Goal: Use online tool/utility: Utilize a website feature to perform a specific function

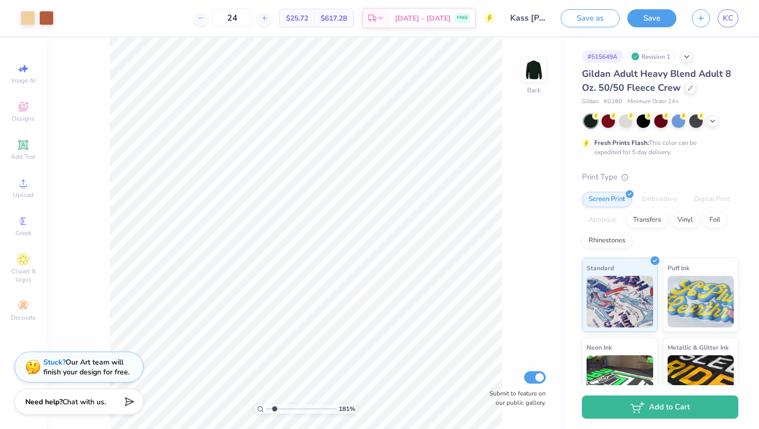
click at [274, 406] on input "range" at bounding box center [301, 409] width 70 height 9
type input "1.48"
click at [271, 409] on input "range" at bounding box center [301, 409] width 70 height 9
type input "8.38"
type input "8.82"
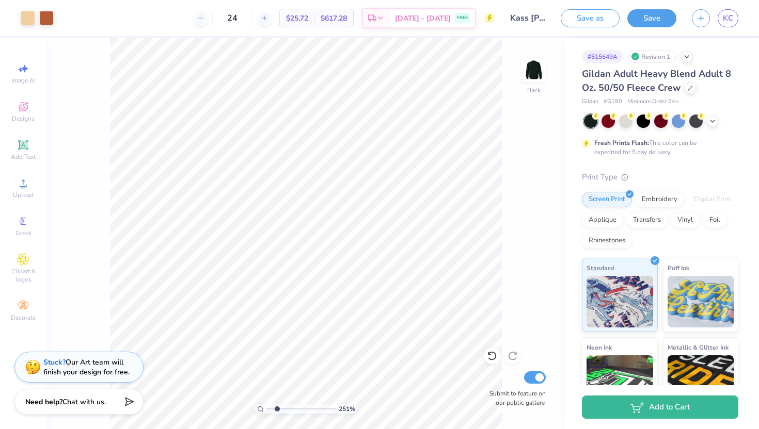
drag, startPoint x: 270, startPoint y: 409, endPoint x: 277, endPoint y: 406, distance: 6.9
type input "2.2"
click at [277, 406] on input "range" at bounding box center [301, 409] width 70 height 9
type input "5.35"
type input "4.68"
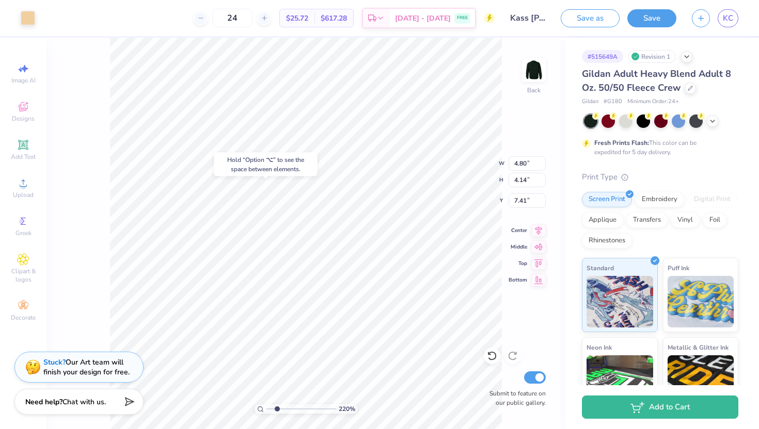
type input "7.14"
type input "5.35"
type input "4.68"
type input "7.19"
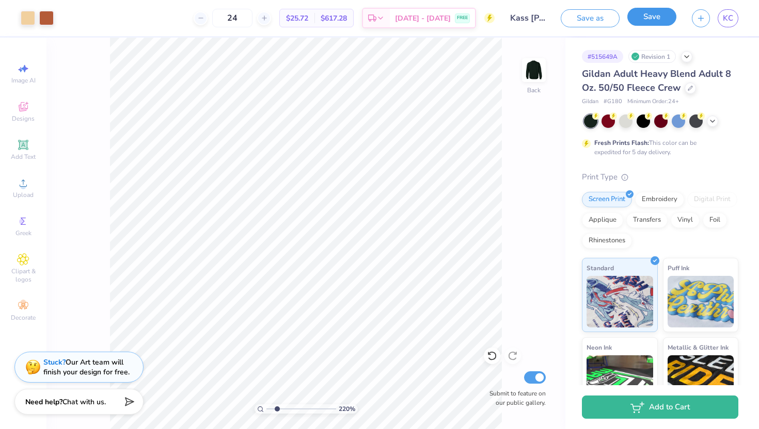
click at [657, 20] on button "Save" at bounding box center [651, 17] width 49 height 18
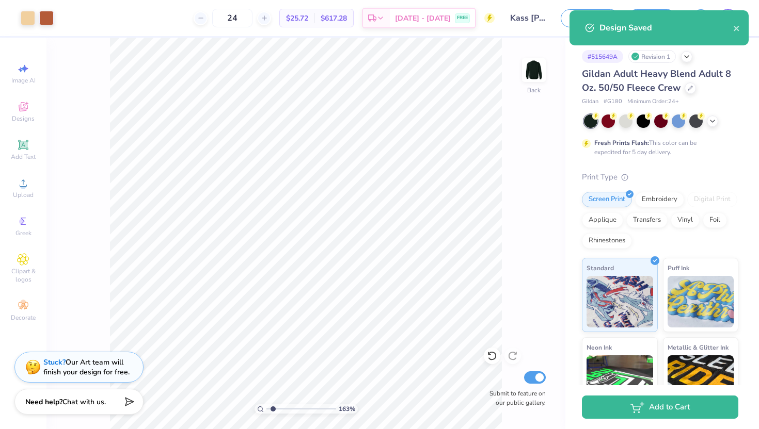
type input "1.61"
click at [272, 406] on input "range" at bounding box center [301, 409] width 70 height 9
click at [738, 29] on icon "close" at bounding box center [736, 28] width 7 height 8
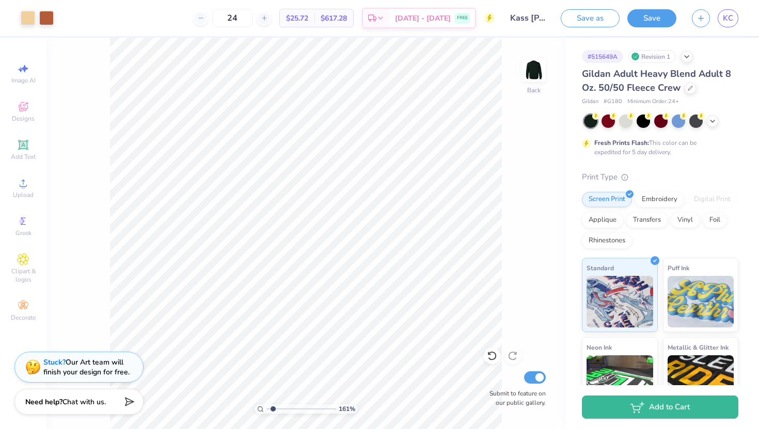
click at [728, 18] on div "Design Saved" at bounding box center [658, 31] width 183 height 47
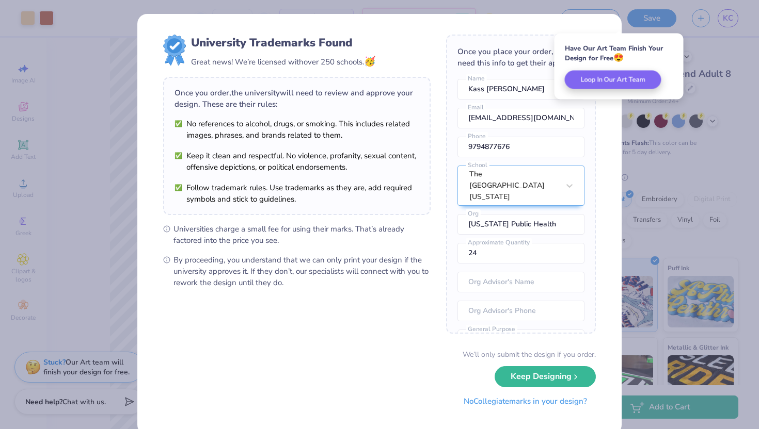
click at [519, 405] on button "No Collegiate marks in your design?" at bounding box center [525, 401] width 141 height 21
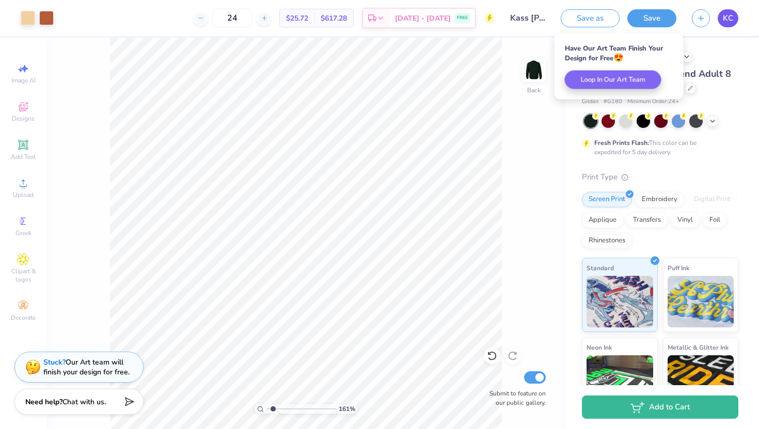
click at [731, 21] on span "KC" at bounding box center [727, 18] width 10 height 12
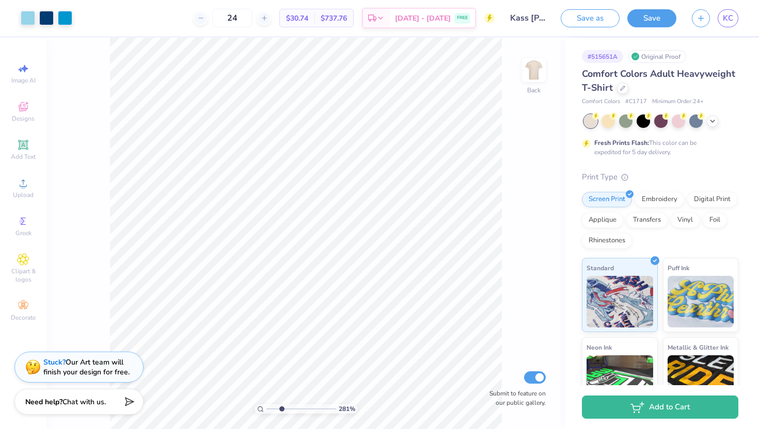
drag, startPoint x: 268, startPoint y: 408, endPoint x: 281, endPoint y: 408, distance: 12.4
click at [281, 408] on input "range" at bounding box center [301, 409] width 70 height 9
drag, startPoint x: 279, startPoint y: 412, endPoint x: 273, endPoint y: 411, distance: 5.7
click at [273, 411] on input "range" at bounding box center [301, 409] width 70 height 9
click at [696, 121] on div at bounding box center [695, 120] width 13 height 13
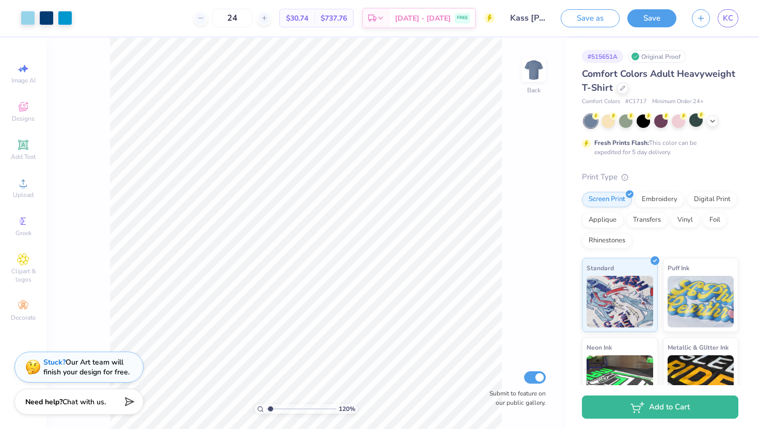
click at [270, 410] on input "range" at bounding box center [301, 409] width 70 height 9
drag, startPoint x: 271, startPoint y: 408, endPoint x: 289, endPoint y: 408, distance: 18.6
type input "4.02"
click at [289, 408] on input "range" at bounding box center [301, 409] width 70 height 9
type input "0.31"
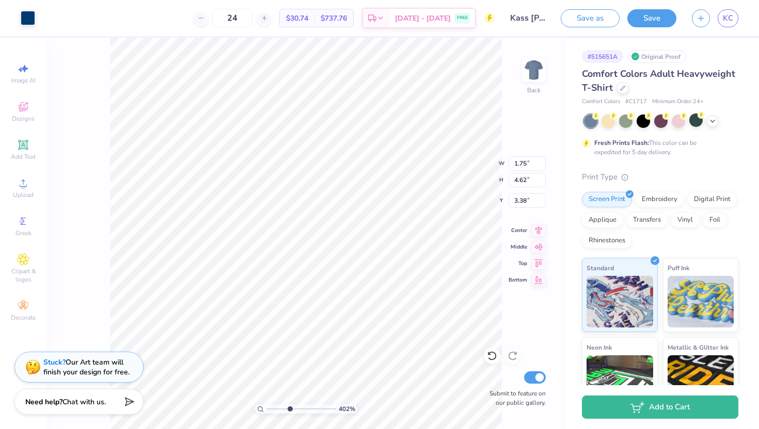
type input "0.31"
type input "3.75"
drag, startPoint x: 292, startPoint y: 409, endPoint x: 276, endPoint y: 408, distance: 16.1
click at [276, 408] on input "range" at bounding box center [301, 409] width 70 height 9
click at [694, 122] on div at bounding box center [695, 120] width 13 height 13
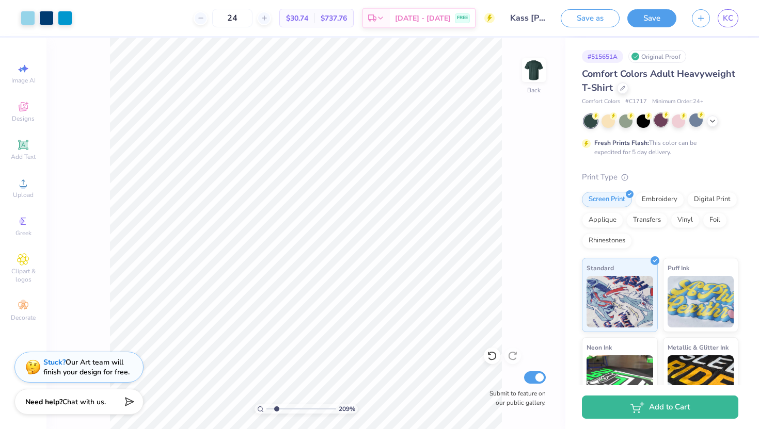
click at [662, 121] on div at bounding box center [660, 120] width 13 height 13
click at [627, 123] on div at bounding box center [625, 120] width 13 height 13
type input "1.45"
click at [271, 408] on input "range" at bounding box center [301, 409] width 70 height 9
click at [647, 18] on button "Save" at bounding box center [651, 17] width 49 height 18
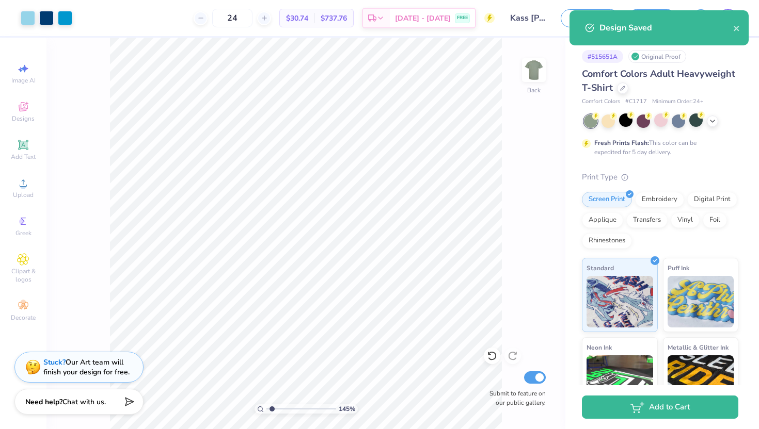
click at [740, 24] on div "Design Saved" at bounding box center [658, 27] width 179 height 35
click at [738, 30] on icon "close" at bounding box center [736, 28] width 7 height 8
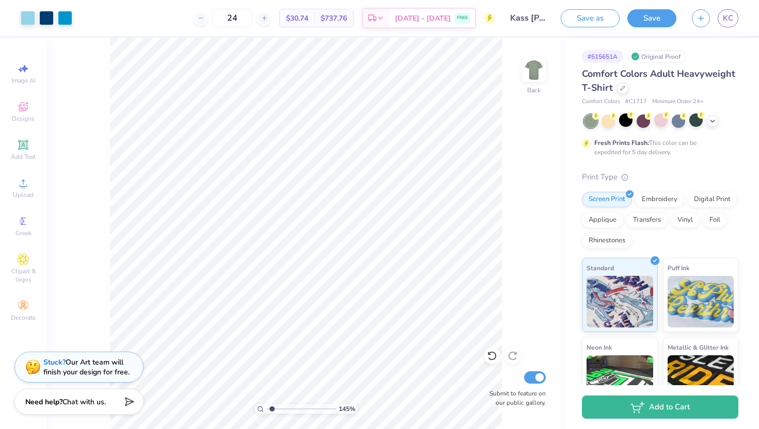
click at [731, 21] on div "Design Saved" at bounding box center [658, 31] width 183 height 47
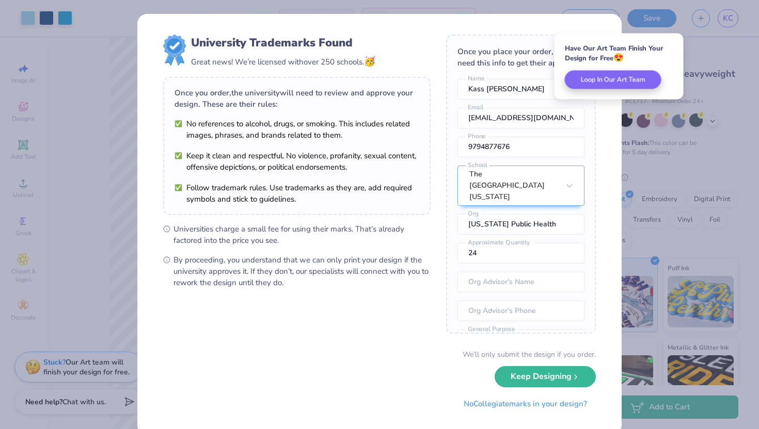
click at [726, 15] on div "University Trademarks Found Great news! We’re licensed with over 250 schools. 🥳…" at bounding box center [379, 214] width 759 height 429
click at [524, 404] on button "No Collegiate marks in your design?" at bounding box center [525, 401] width 141 height 21
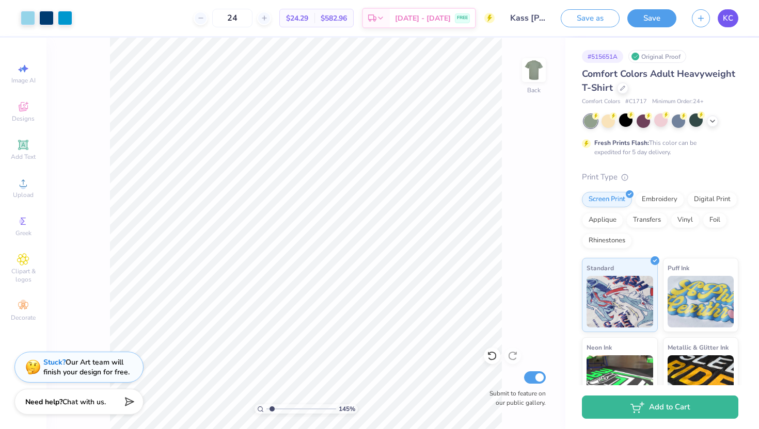
click at [728, 16] on span "KC" at bounding box center [727, 18] width 10 height 12
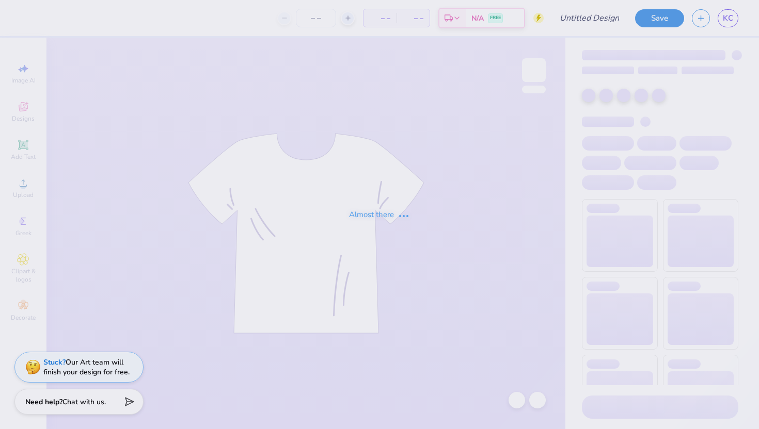
type input "Kass [PERSON_NAME] : The [GEOGRAPHIC_DATA][US_STATE]"
type input "24"
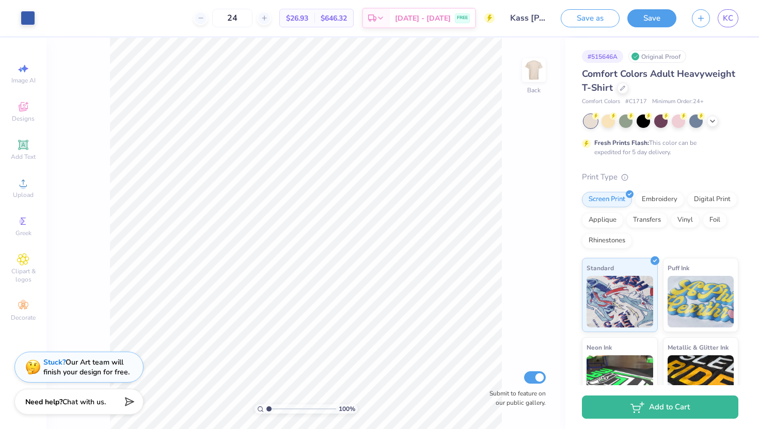
drag, startPoint x: 263, startPoint y: 412, endPoint x: 270, endPoint y: 412, distance: 6.7
click at [270, 412] on div "100 %" at bounding box center [305, 409] width 103 height 9
drag, startPoint x: 268, startPoint y: 407, endPoint x: 273, endPoint y: 405, distance: 5.4
click at [273, 405] on input "range" at bounding box center [301, 409] width 70 height 9
drag, startPoint x: 266, startPoint y: 409, endPoint x: 278, endPoint y: 407, distance: 12.1
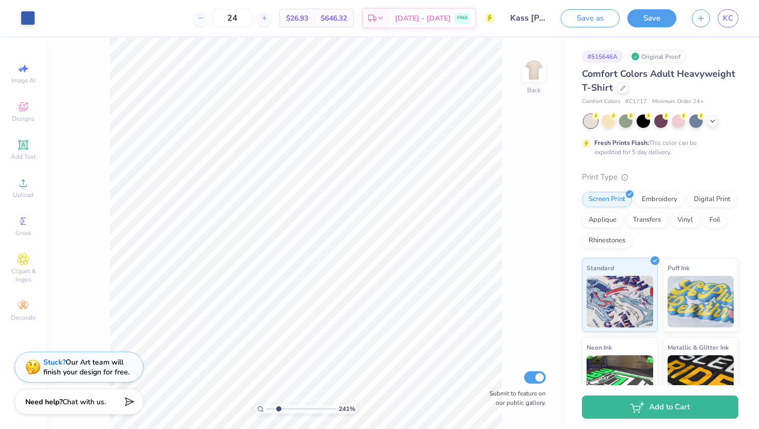
click at [278, 407] on input "range" at bounding box center [301, 409] width 70 height 9
click at [275, 411] on input "range" at bounding box center [301, 409] width 70 height 9
click at [275, 410] on input "range" at bounding box center [301, 409] width 70 height 9
drag, startPoint x: 270, startPoint y: 407, endPoint x: 257, endPoint y: 407, distance: 12.9
type input "1"
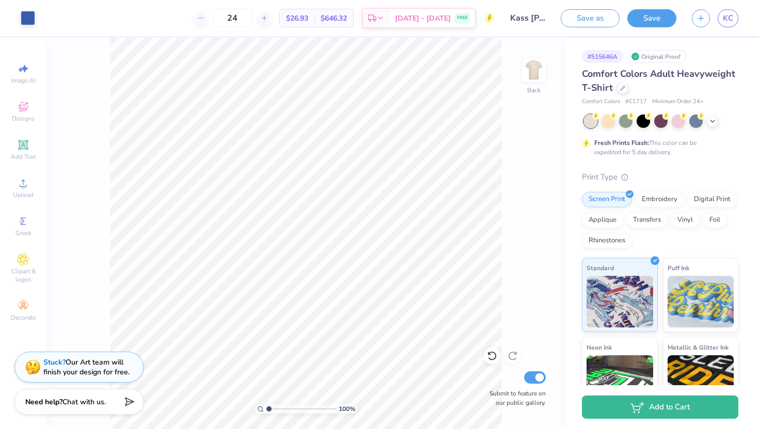
click at [266, 407] on input "range" at bounding box center [301, 409] width 70 height 9
click at [646, 23] on button "Save" at bounding box center [651, 17] width 49 height 18
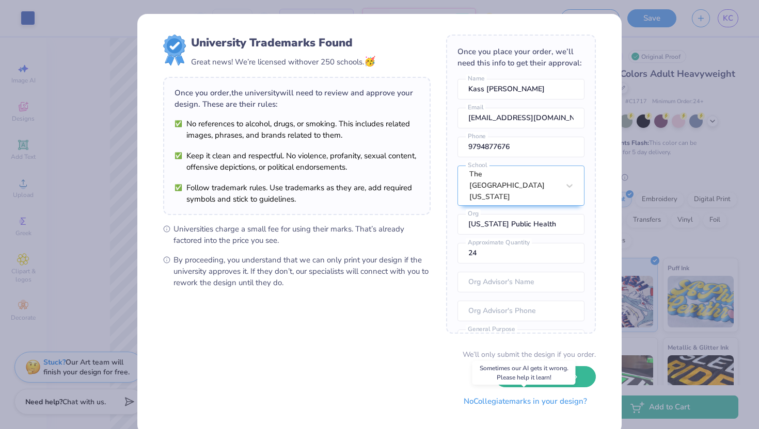
click at [530, 407] on button "No Collegiate marks in your design?" at bounding box center [525, 401] width 141 height 21
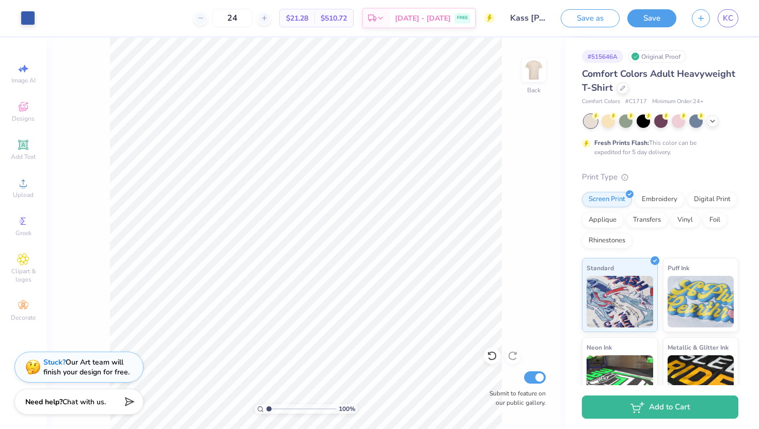
click at [733, 8] on div "Save as Save KC" at bounding box center [659, 18] width 198 height 36
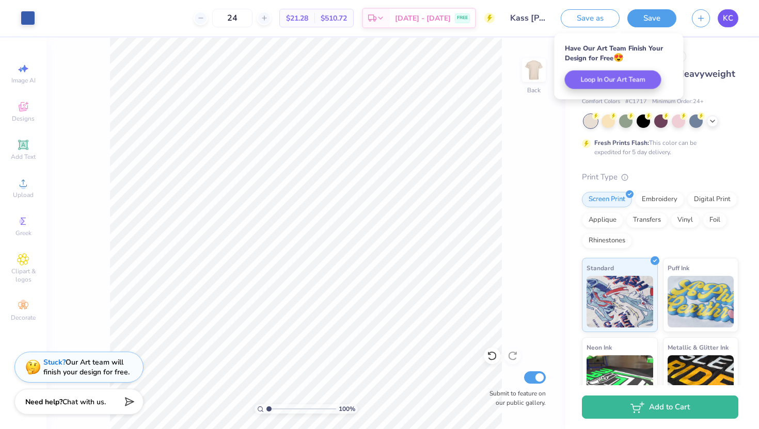
click at [731, 19] on span "KC" at bounding box center [727, 18] width 10 height 12
